Goal: Book appointment/travel/reservation

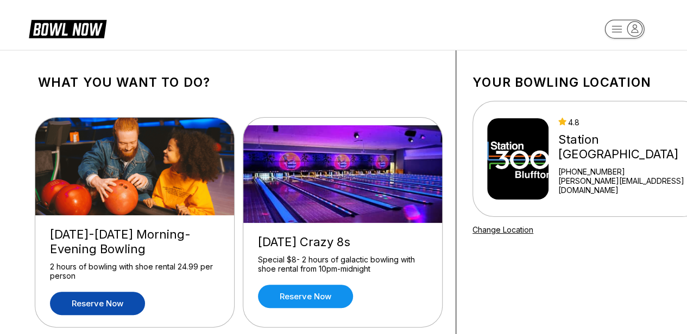
click at [93, 301] on link "Reserve now" at bounding box center [97, 303] width 95 height 23
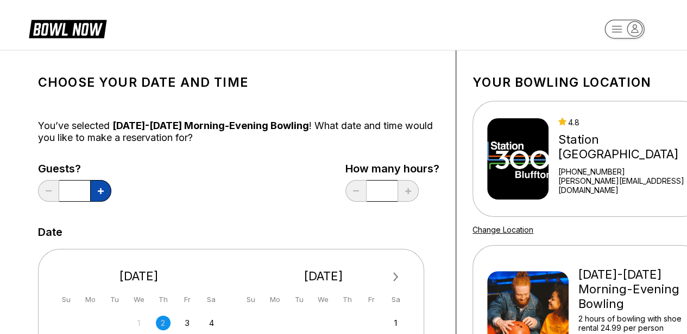
click at [103, 193] on icon at bounding box center [101, 191] width 6 height 6
click at [100, 190] on icon at bounding box center [101, 191] width 6 height 6
click at [104, 189] on button at bounding box center [100, 191] width 21 height 22
click at [104, 188] on button at bounding box center [100, 191] width 21 height 22
click at [103, 188] on button at bounding box center [100, 191] width 21 height 22
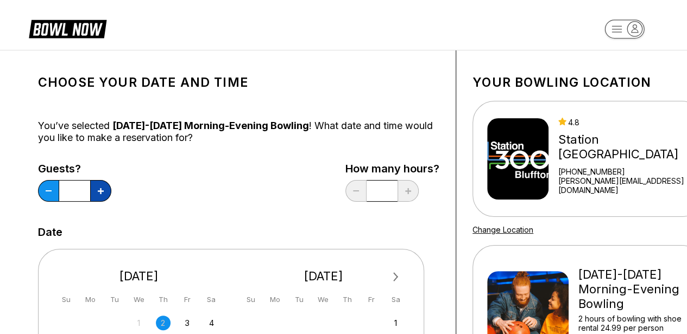
click at [103, 188] on icon at bounding box center [101, 191] width 6 height 6
type input "**"
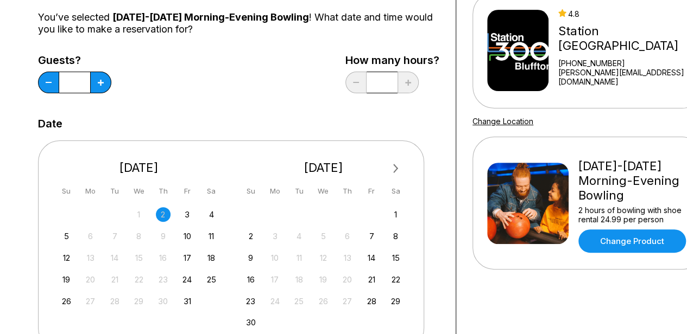
scroll to position [271, 0]
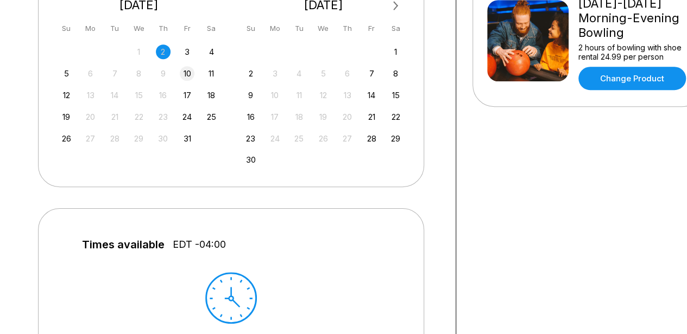
click at [192, 77] on div "10" at bounding box center [187, 73] width 15 height 15
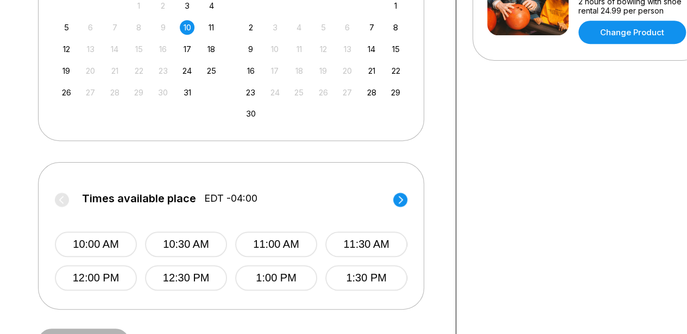
scroll to position [380, 0]
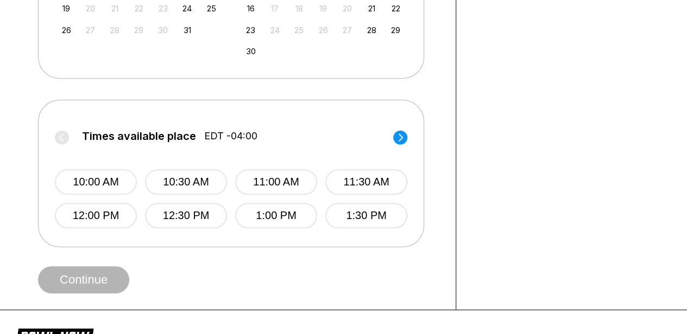
click at [395, 138] on circle at bounding box center [400, 137] width 14 height 14
click at [401, 137] on circle at bounding box center [400, 137] width 14 height 14
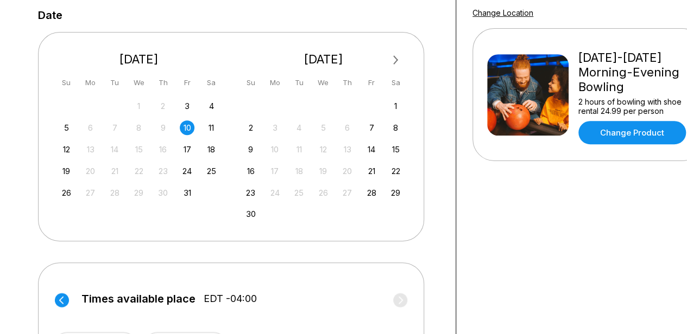
scroll to position [109, 0]
